Goal: Transaction & Acquisition: Purchase product/service

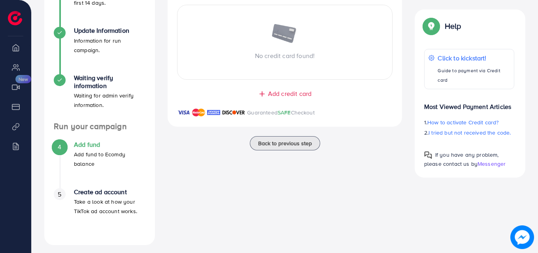
scroll to position [180, 0]
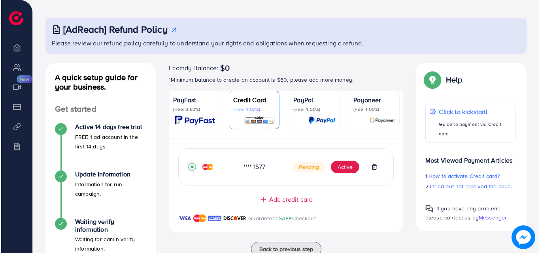
scroll to position [39, 0]
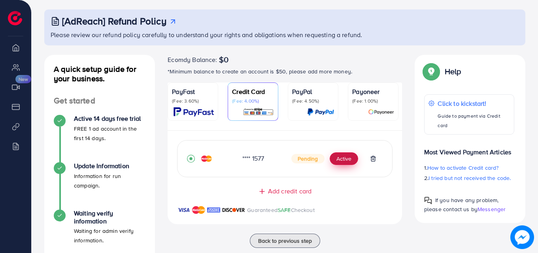
click at [341, 162] on button "Active" at bounding box center [343, 158] width 28 height 13
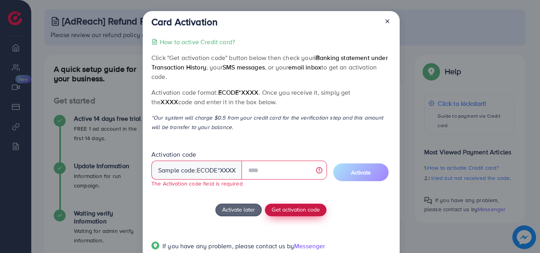
click at [293, 197] on div "How to active Credit card? Click "Get activation code" button below then check …" at bounding box center [270, 148] width 239 height 223
click at [295, 207] on span "Get activation code" at bounding box center [295, 209] width 48 height 8
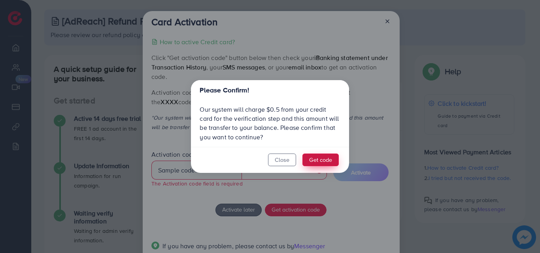
click at [310, 160] on button "Get code" at bounding box center [320, 160] width 36 height 13
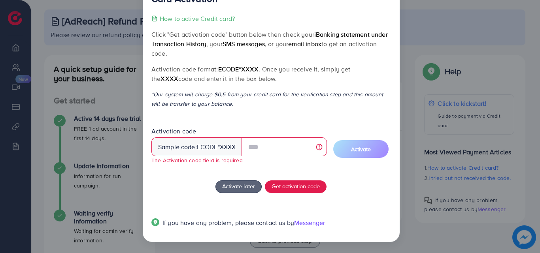
scroll to position [0, 0]
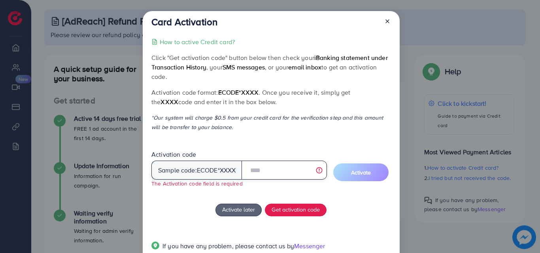
click at [267, 173] on input "text" at bounding box center [283, 170] width 85 height 19
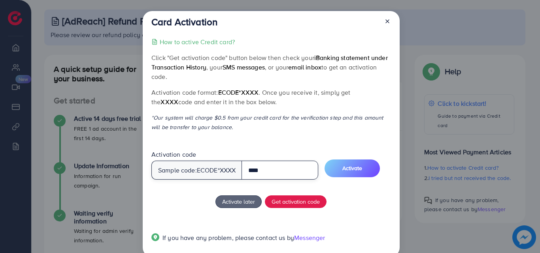
type input "****"
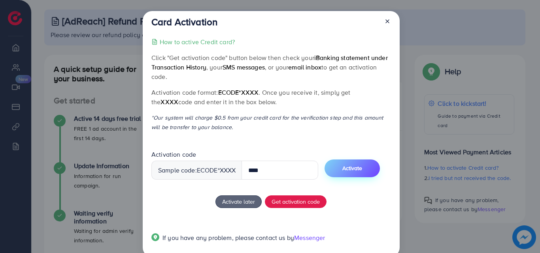
click at [356, 168] on span "Activate" at bounding box center [352, 168] width 20 height 8
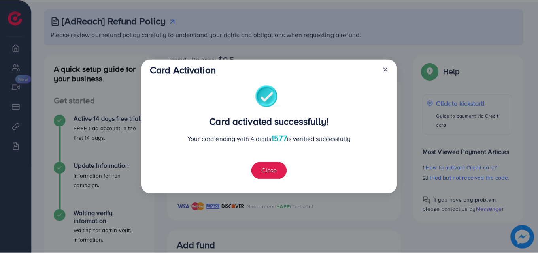
scroll to position [205, 0]
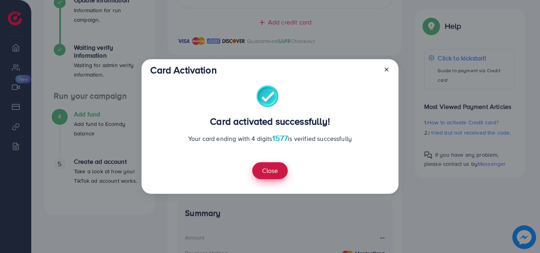
click at [283, 168] on button "Close" at bounding box center [270, 170] width 36 height 17
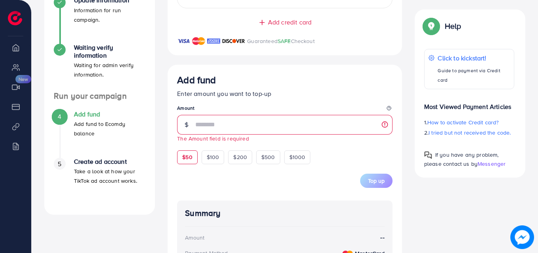
click at [190, 156] on span "$50" at bounding box center [187, 157] width 10 height 8
type input "**"
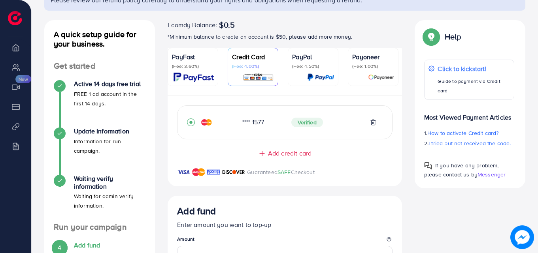
scroll to position [70, 0]
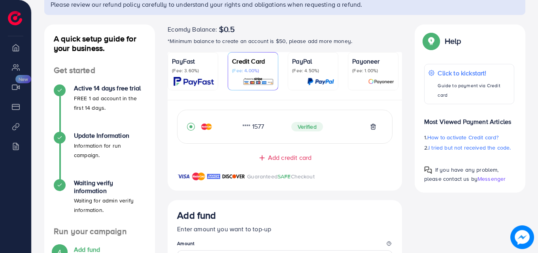
click at [189, 63] on p "PayFast" at bounding box center [193, 60] width 42 height 9
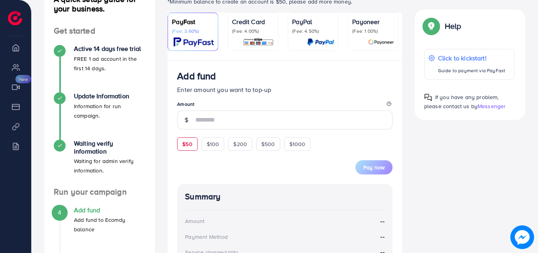
click at [185, 142] on span "$50" at bounding box center [187, 144] width 10 height 8
type input "**"
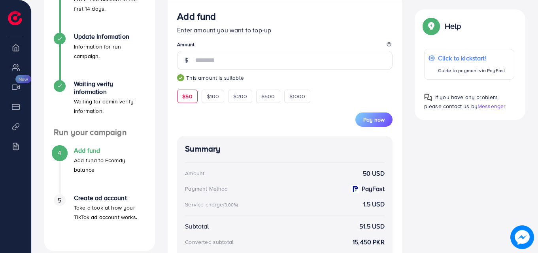
scroll to position [109, 0]
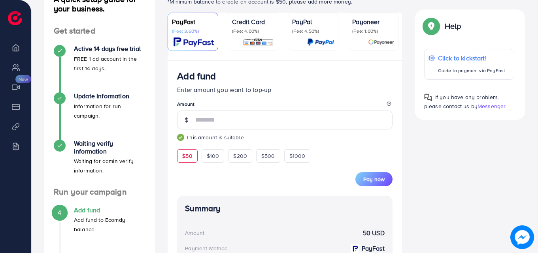
click at [238, 51] on link "Credit Card (Fee: 4.00%)" at bounding box center [253, 32] width 51 height 38
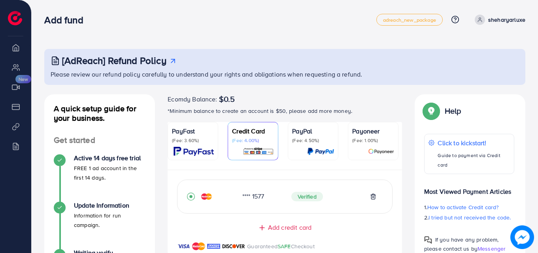
click at [252, 135] on p "Credit Card" at bounding box center [253, 130] width 42 height 9
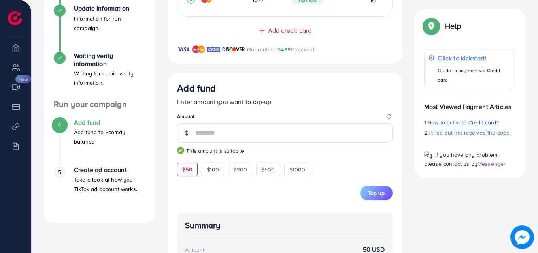
scroll to position [197, 0]
click at [191, 168] on span "$50" at bounding box center [187, 169] width 10 height 8
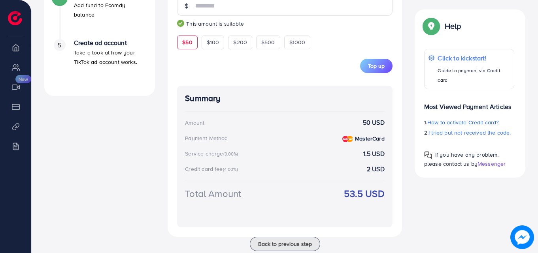
scroll to position [346, 0]
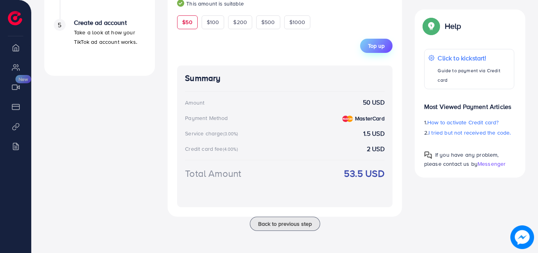
click at [377, 45] on span "Top up" at bounding box center [376, 46] width 17 height 8
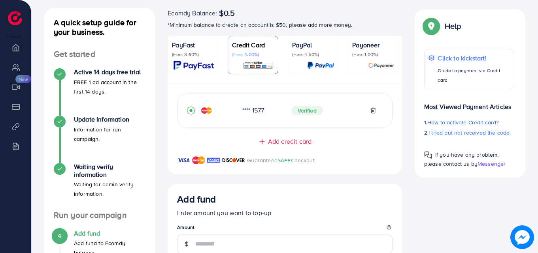
scroll to position [83, 0]
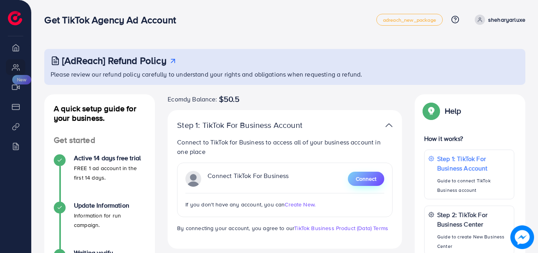
click at [358, 177] on span "Connect" at bounding box center [365, 179] width 21 height 8
